Goal: Information Seeking & Learning: Learn about a topic

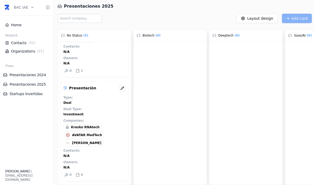
scroll to position [166, 0]
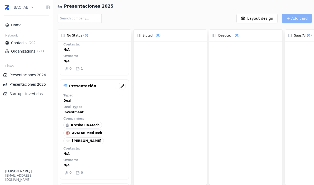
click at [90, 125] on span "Kresko RNAtech" at bounding box center [85, 125] width 29 height 4
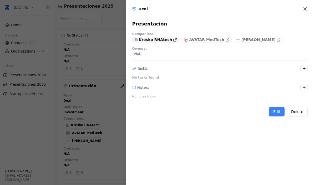
click at [153, 40] on p "Kresko RNAtech" at bounding box center [155, 39] width 33 height 5
click at [201, 39] on p "AVATAR MedTech" at bounding box center [206, 39] width 35 height 5
click at [305, 6] on icon "button" at bounding box center [304, 8] width 5 height 5
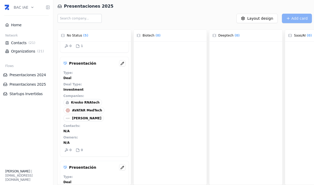
scroll to position [190, 0]
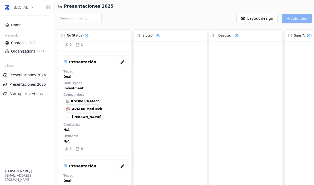
click at [88, 103] on span "Kresko RNAtech" at bounding box center [85, 101] width 29 height 4
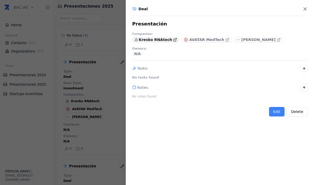
click at [154, 40] on p "Kresko RNAtech" at bounding box center [155, 39] width 33 height 5
click at [110, 147] on div at bounding box center [157, 92] width 314 height 185
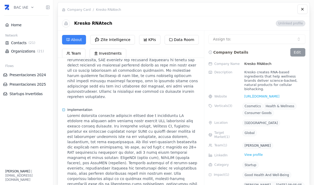
scroll to position [236, 0]
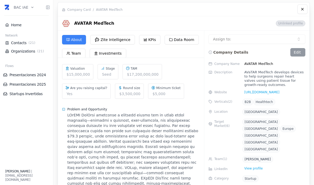
scroll to position [151, 0]
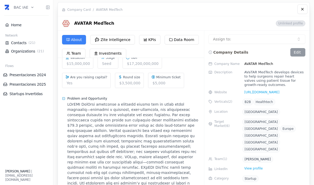
click at [160, 114] on div at bounding box center [133, 157] width 133 height 110
